Goal: Information Seeking & Learning: Learn about a topic

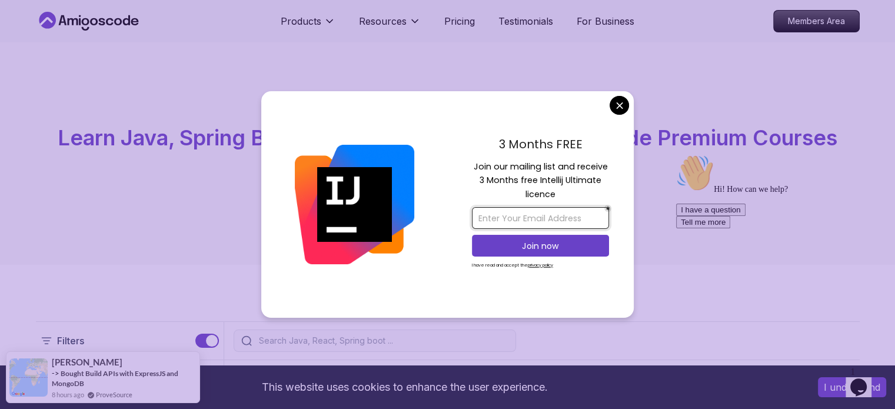
click at [573, 221] on input "email" at bounding box center [540, 218] width 137 height 22
type input "jungiewiczd@gmail.com"
click at [525, 243] on p "Join now" at bounding box center [540, 246] width 111 height 12
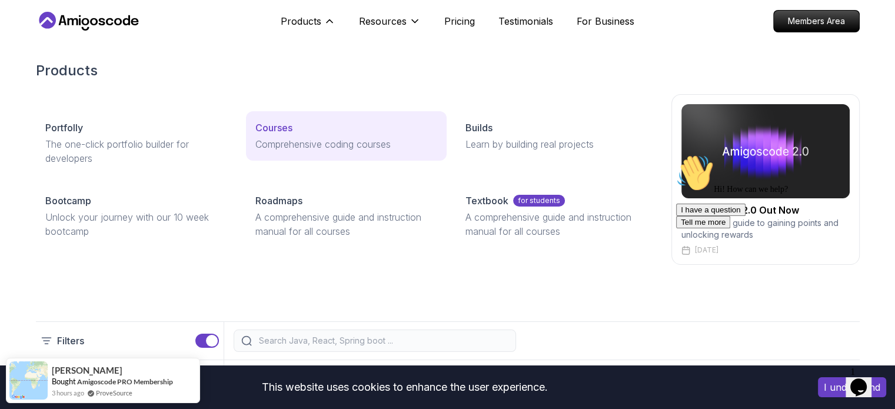
click at [283, 121] on p "Courses" at bounding box center [273, 128] width 37 height 14
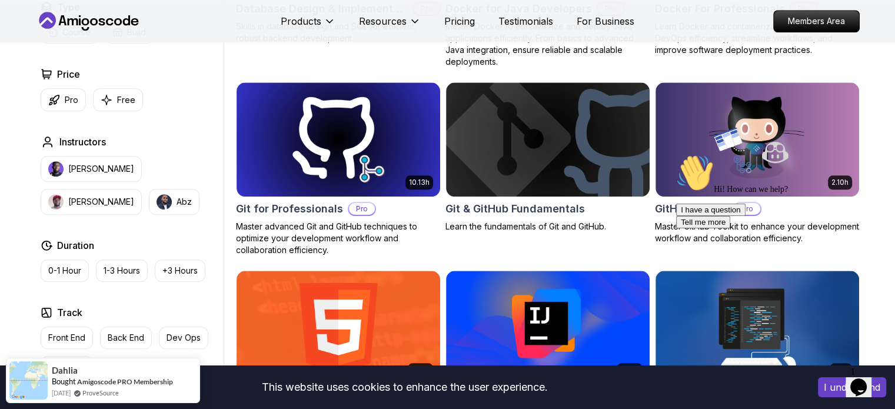
scroll to position [1220, 0]
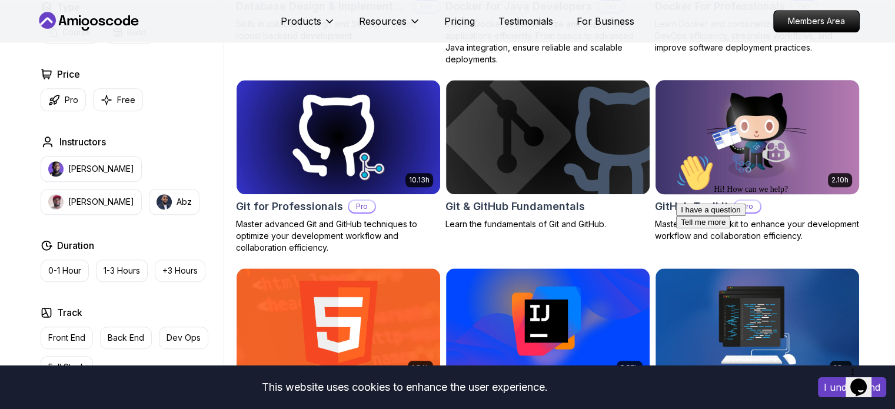
drag, startPoint x: 1, startPoint y: 29, endPoint x: 662, endPoint y: 209, distance: 685.2
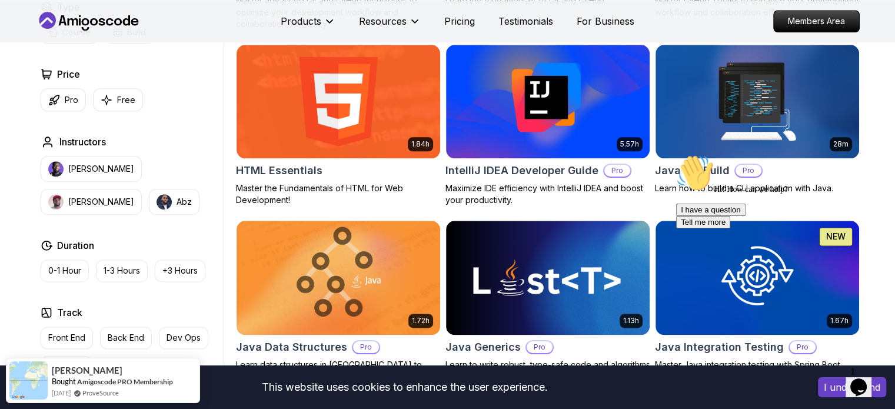
scroll to position [1445, 0]
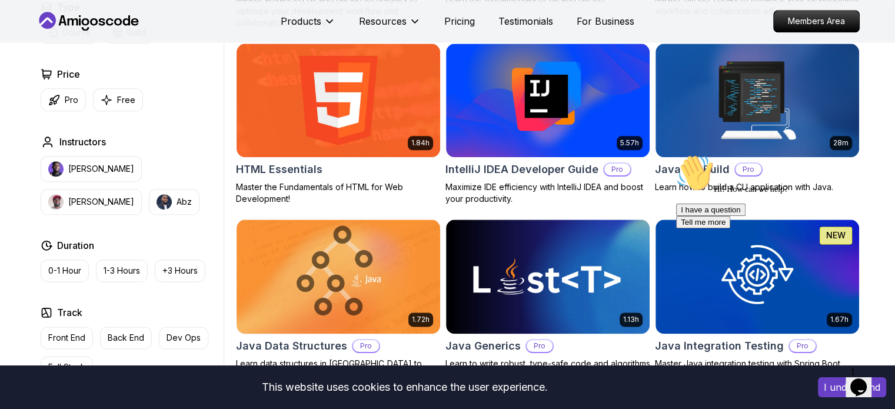
drag, startPoint x: 691, startPoint y: 168, endPoint x: 673, endPoint y: 167, distance: 17.7
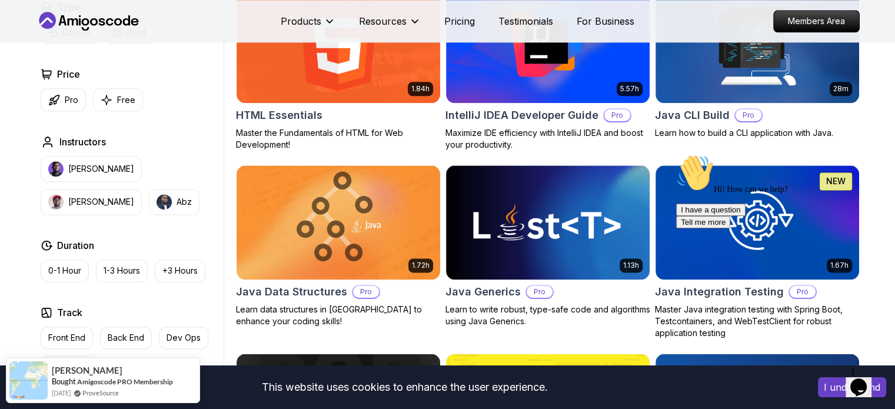
scroll to position [1499, 0]
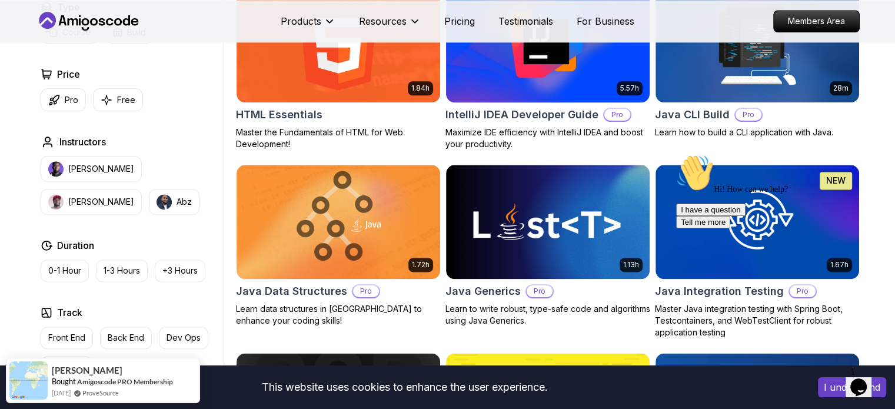
drag, startPoint x: 2, startPoint y: 17, endPoint x: 632, endPoint y: 148, distance: 644.0
click at [632, 148] on p "Maximize IDE efficiency with IntelliJ IDEA and boost your productivity." at bounding box center [548, 139] width 205 height 24
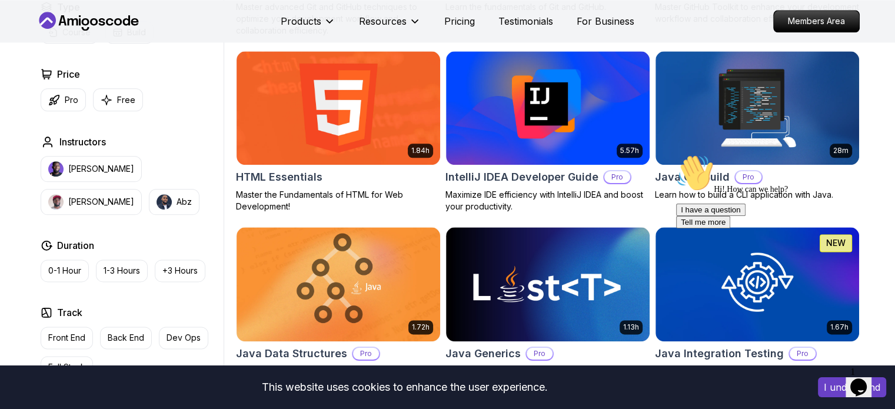
scroll to position [1499, 0]
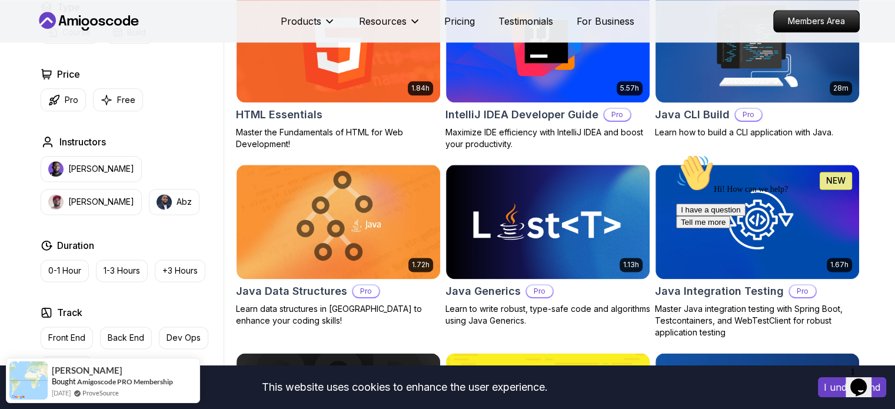
click at [709, 114] on h2 "Java CLI Build" at bounding box center [692, 115] width 75 height 16
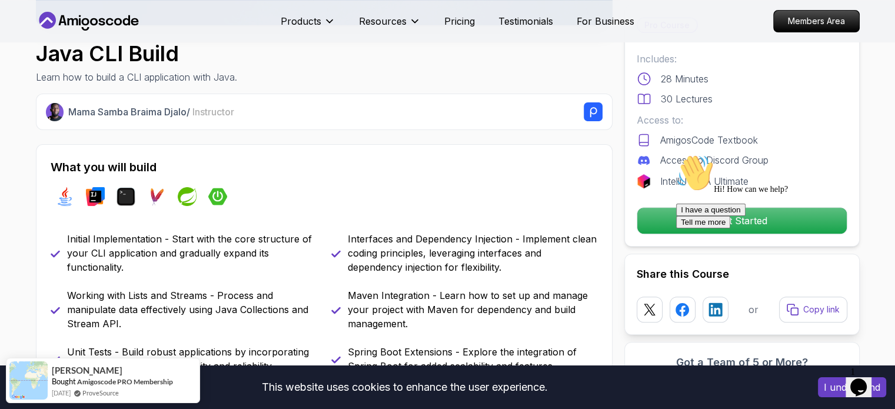
scroll to position [419, 0]
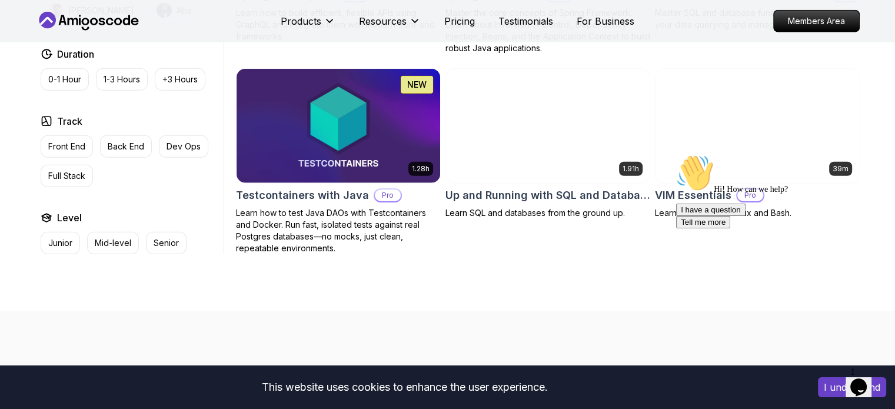
scroll to position [3056, 0]
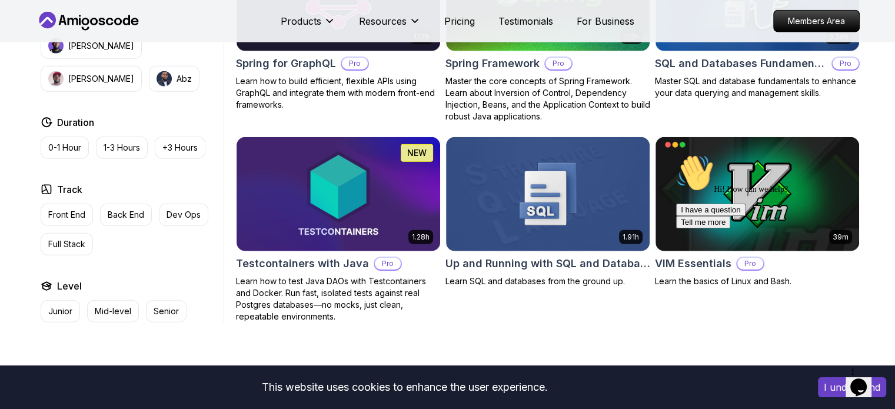
click at [735, 173] on div "Hi! How can we help? I have a question Tell me more" at bounding box center [782, 191] width 212 height 74
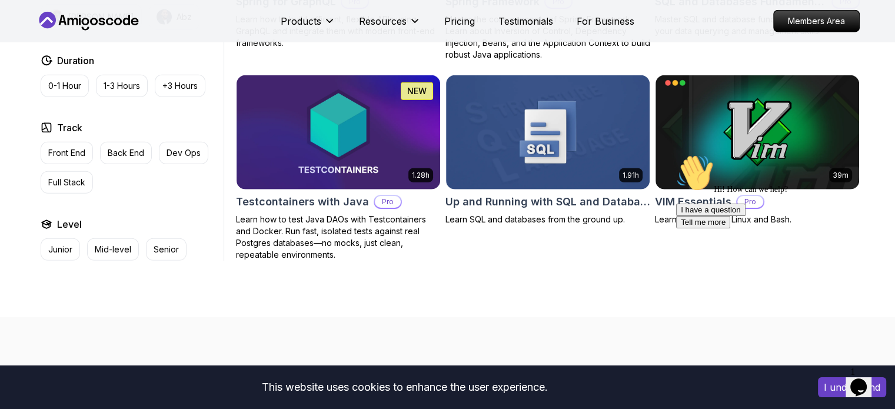
scroll to position [3120, 0]
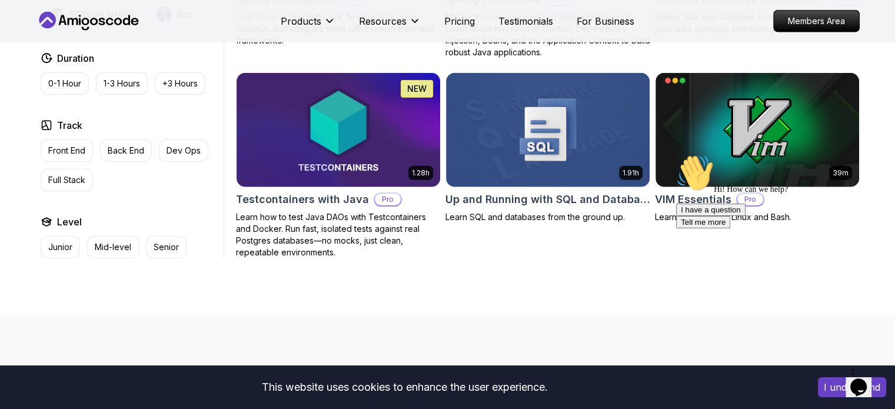
click at [702, 197] on div "Hi! How can we help? I have a question Tell me more" at bounding box center [782, 191] width 212 height 74
click at [702, 188] on div "Hi! How can we help? I have a question Tell me more" at bounding box center [782, 191] width 212 height 74
click at [717, 134] on img at bounding box center [757, 129] width 214 height 119
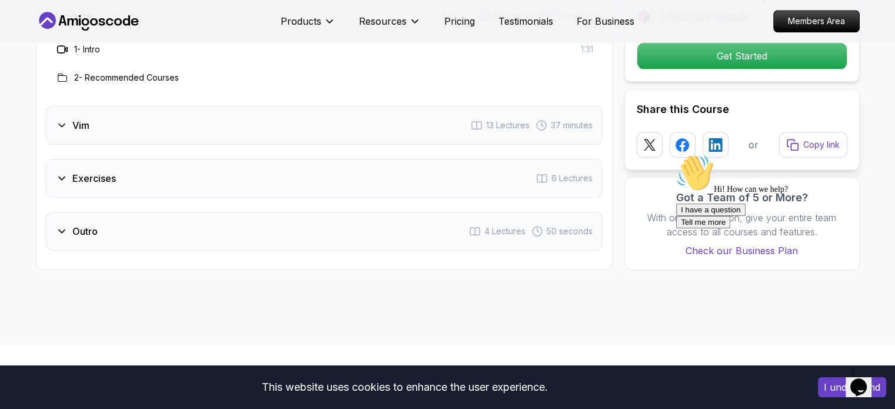
scroll to position [1508, 0]
click at [54, 121] on div "Vim 13 Lectures 37 minutes" at bounding box center [324, 124] width 557 height 39
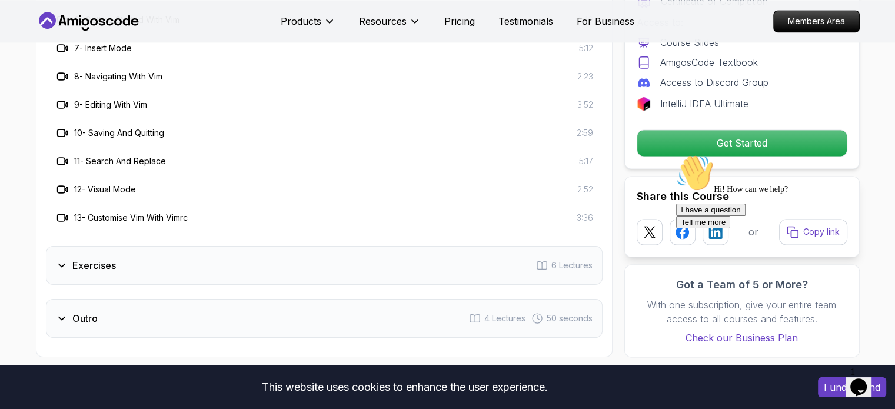
scroll to position [1732, 0]
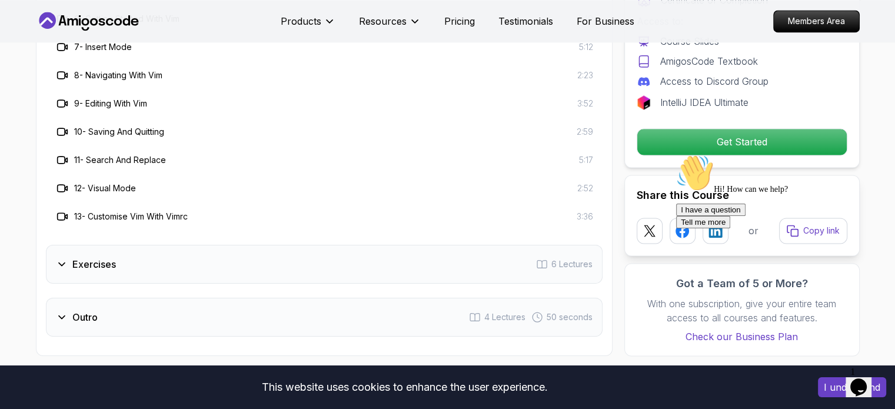
click at [96, 255] on div "Exercises 6 Lectures" at bounding box center [324, 264] width 557 height 39
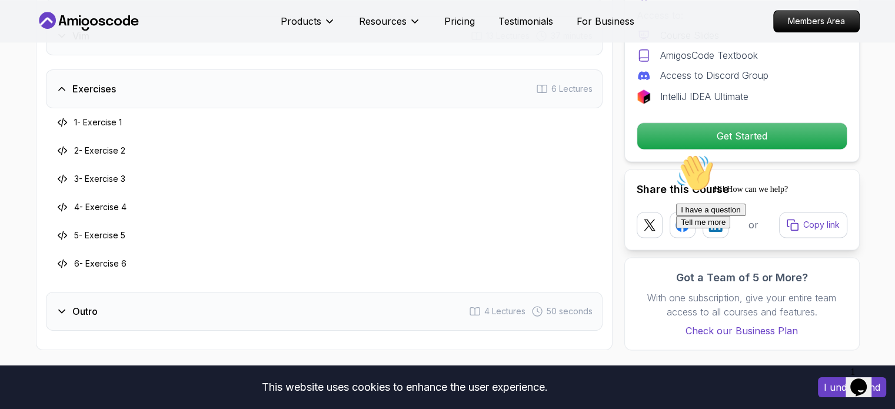
scroll to position [1539, 0]
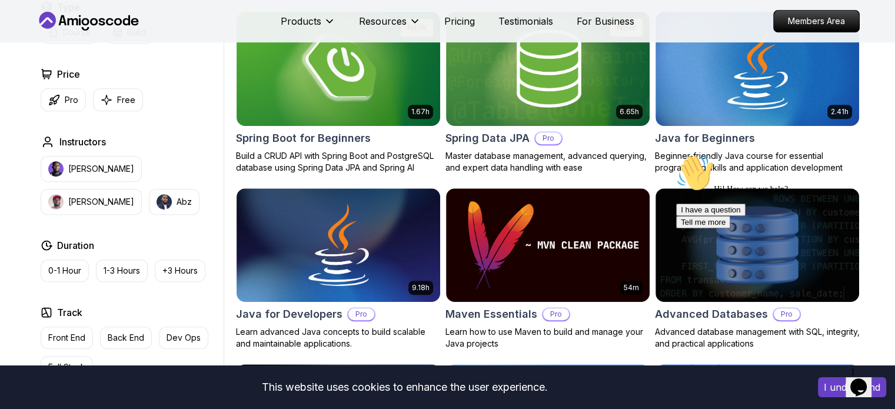
scroll to position [555, 0]
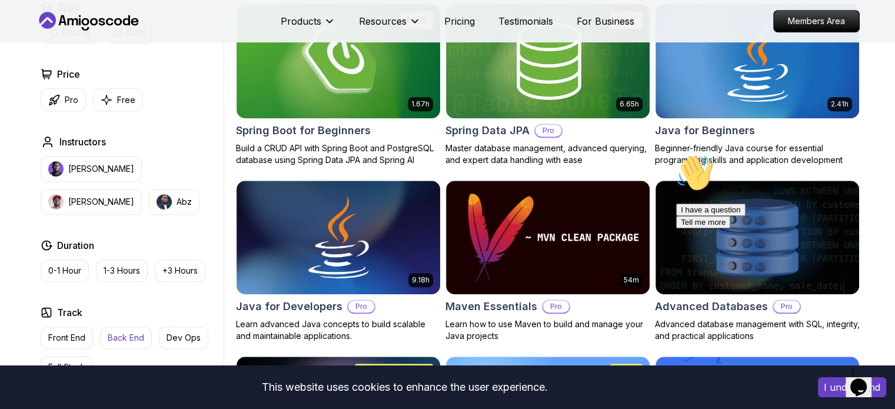
click at [123, 344] on button "Back End" at bounding box center [126, 338] width 52 height 22
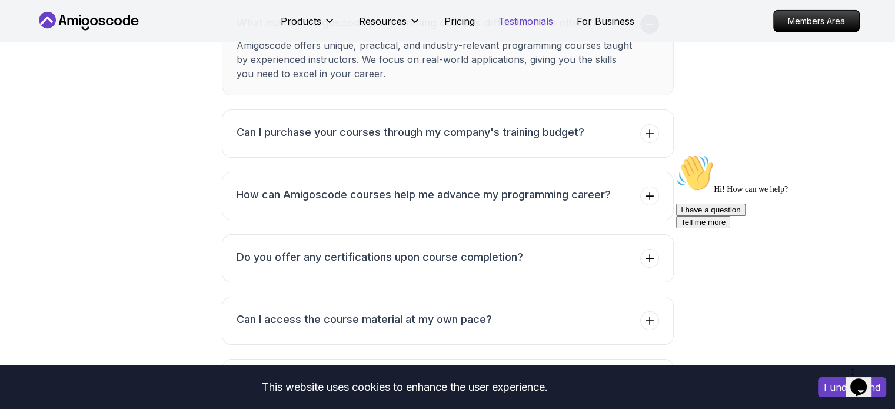
scroll to position [3014, 0]
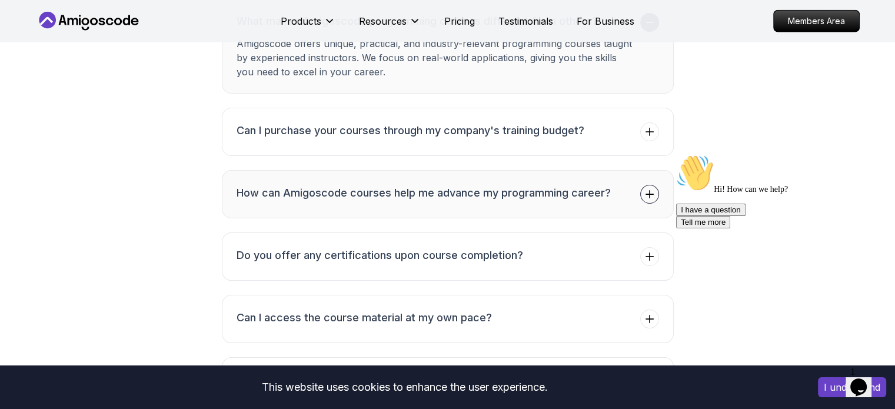
click at [655, 197] on icon at bounding box center [650, 194] width 12 height 12
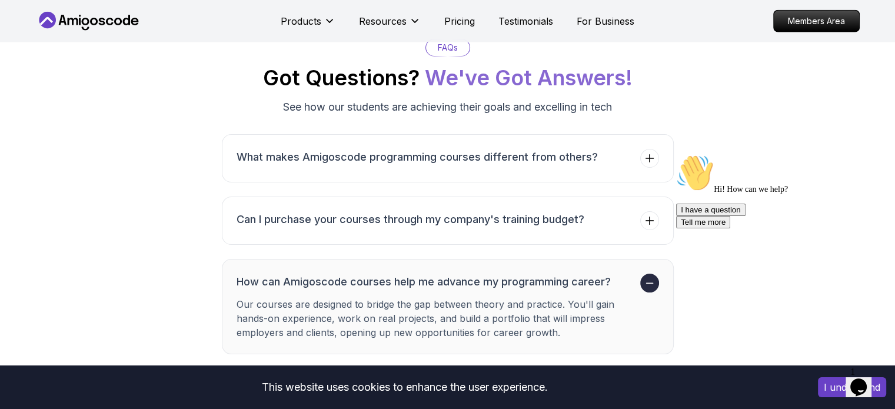
scroll to position [2877, 0]
click at [645, 164] on span at bounding box center [649, 159] width 19 height 19
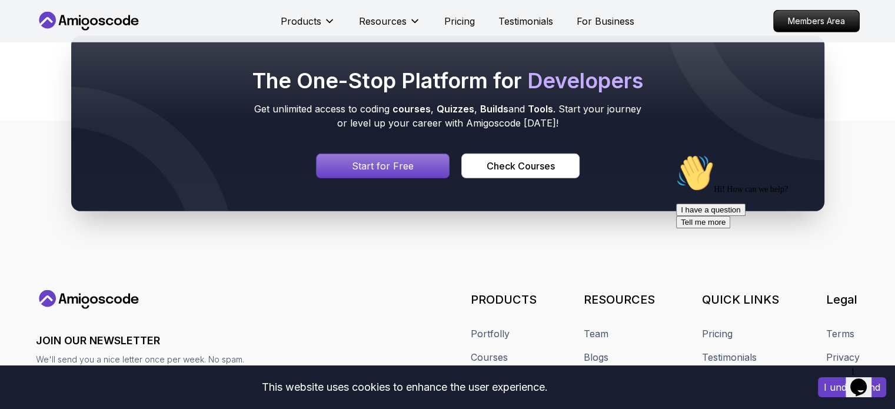
scroll to position [3763, 0]
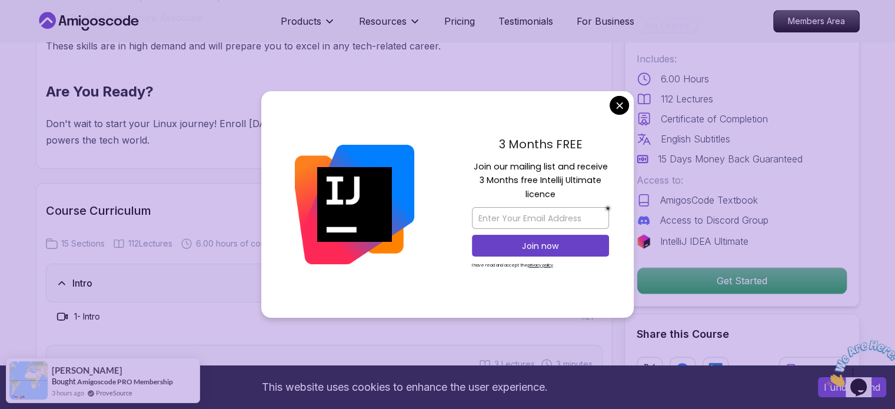
scroll to position [1297, 0]
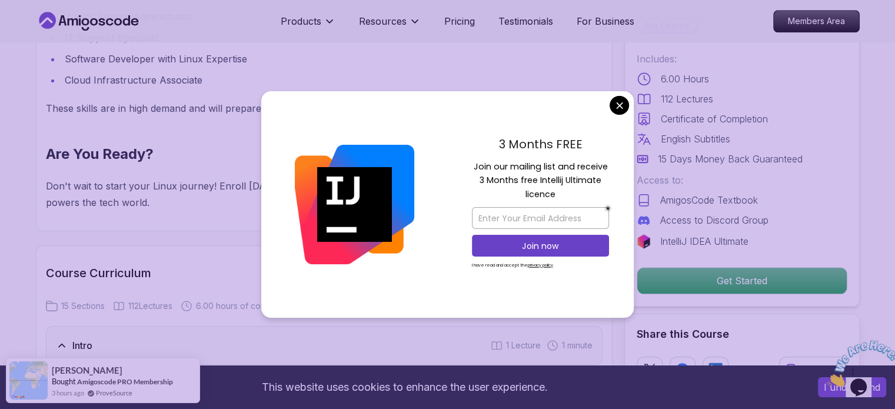
click at [610, 104] on div "3 Months FREE Join our mailing list and receive 3 Months free Intellij Ultimate…" at bounding box center [540, 204] width 187 height 227
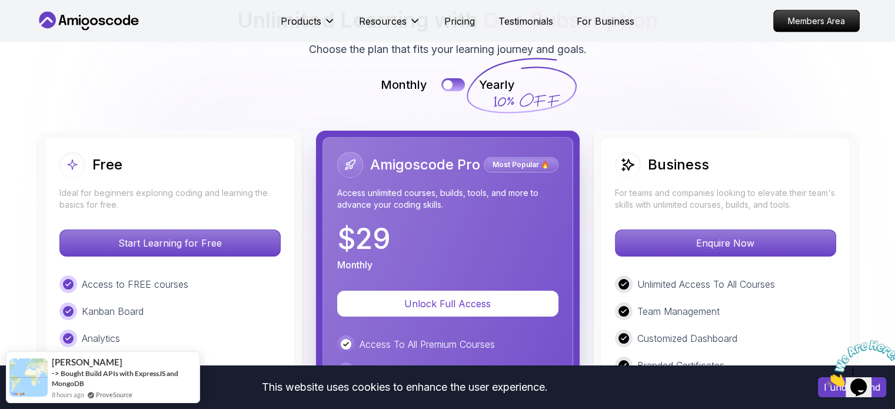
scroll to position [2624, 0]
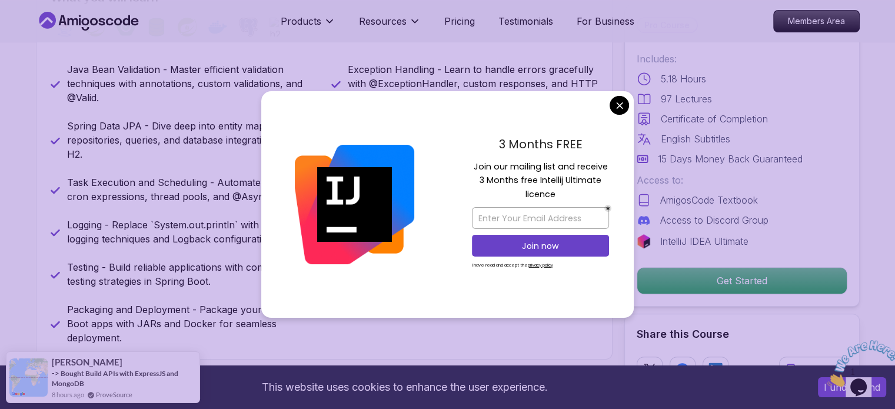
scroll to position [541, 0]
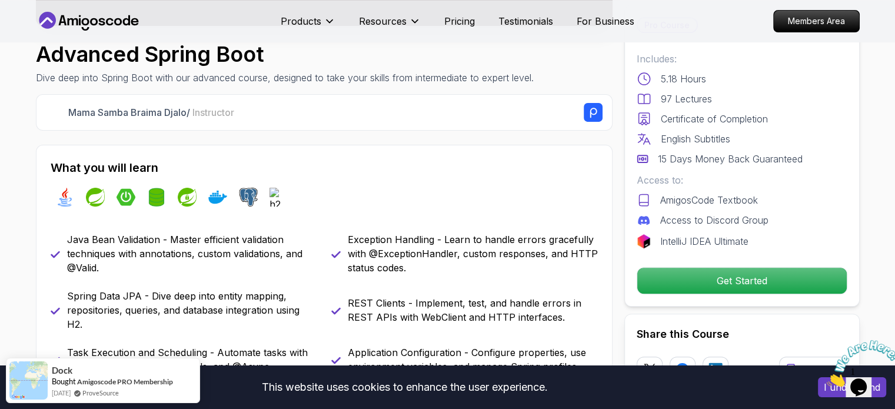
scroll to position [367, 0]
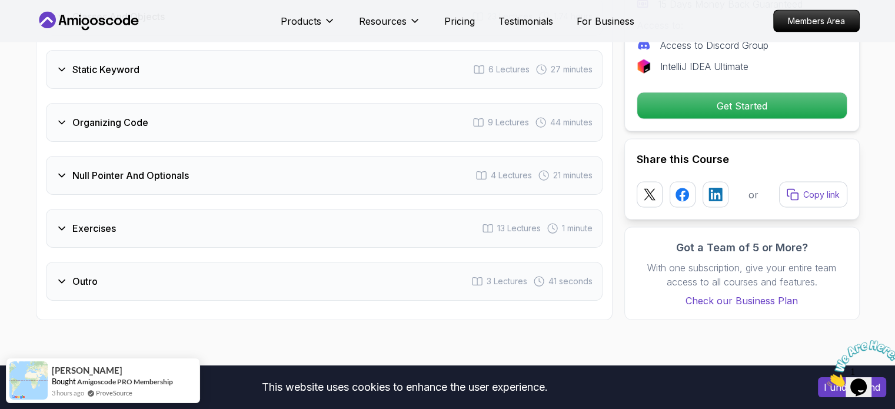
scroll to position [2383, 0]
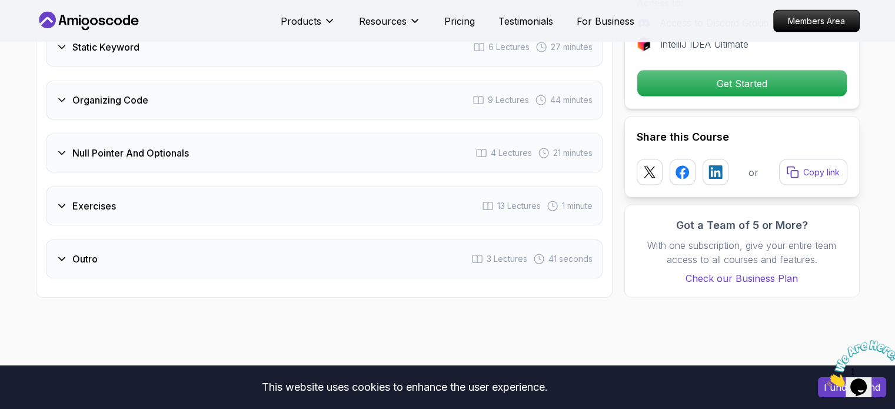
click at [149, 81] on div "Organizing Code 9 Lectures 44 minutes" at bounding box center [324, 100] width 557 height 39
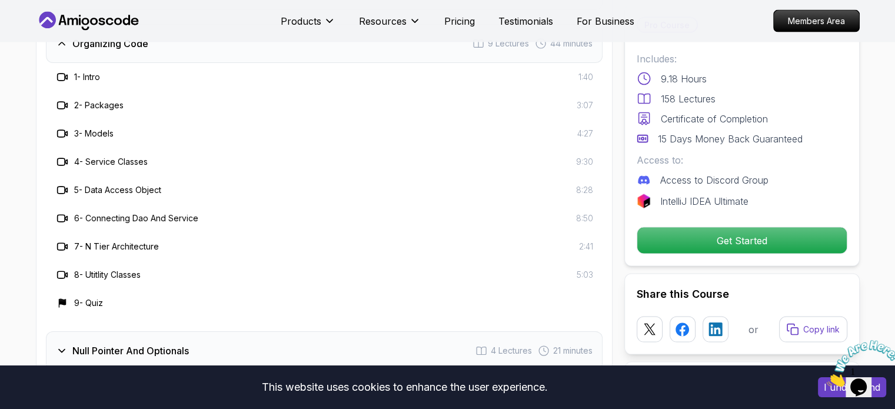
scroll to position [2326, 0]
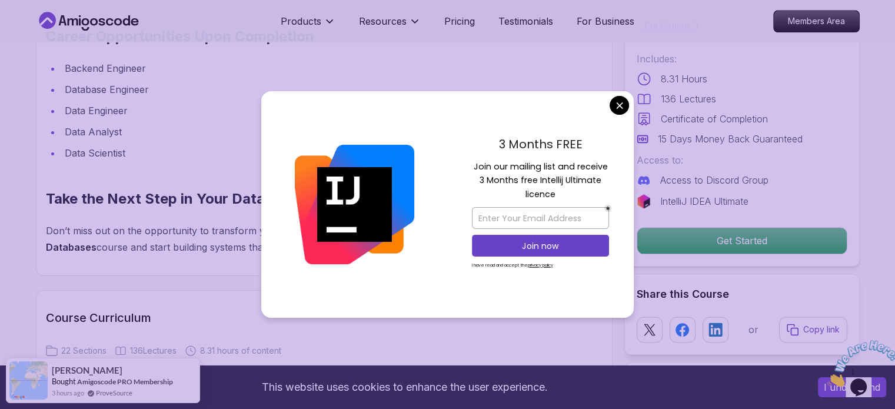
scroll to position [1410, 0]
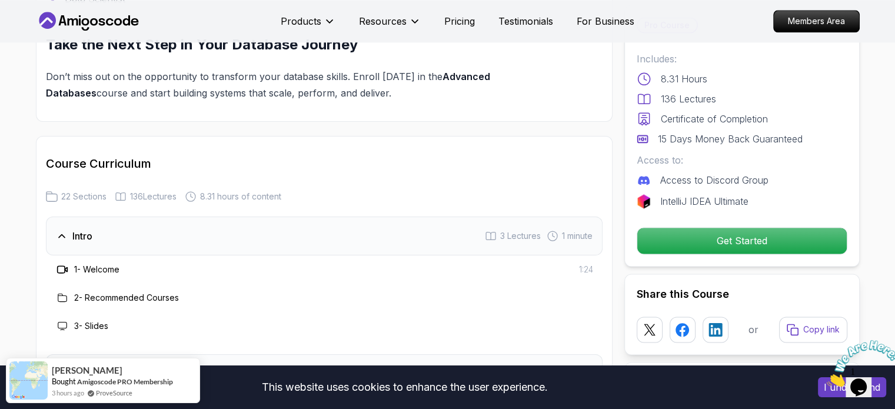
scroll to position [1556, 0]
